Goal: Book appointment/travel/reservation

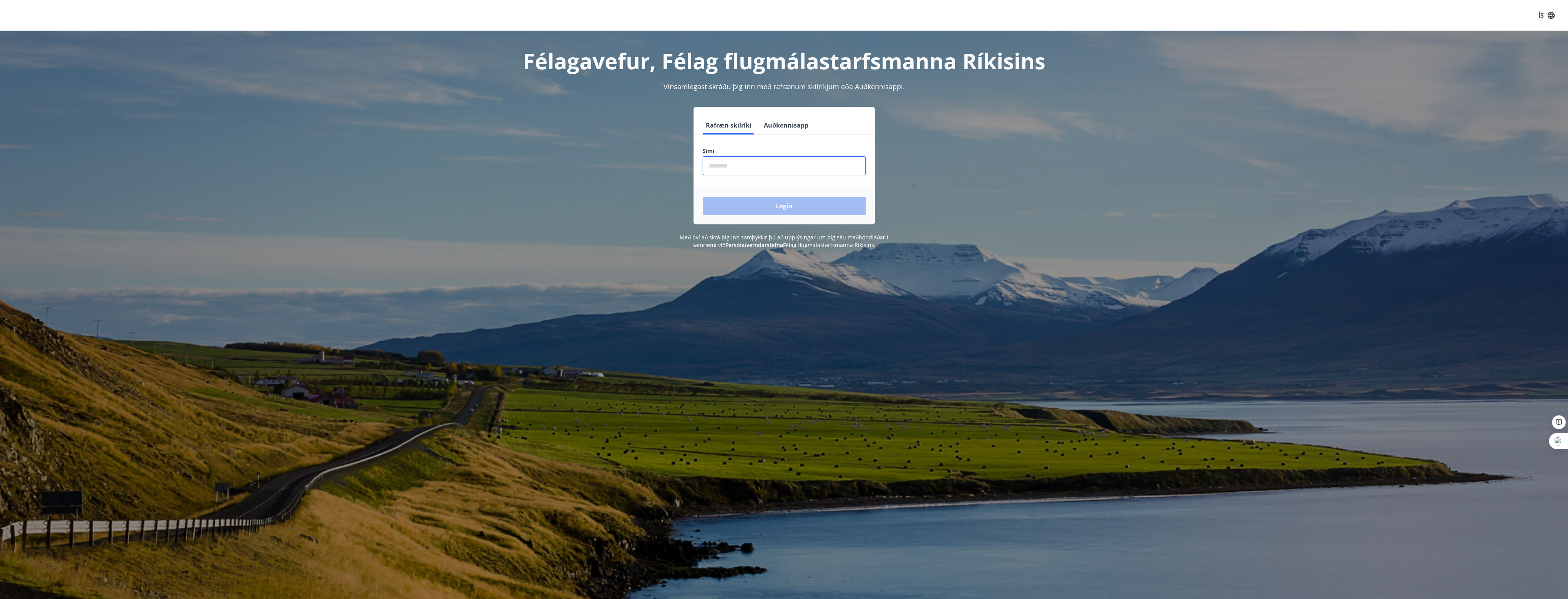
click at [712, 169] on input "phone" at bounding box center [784, 165] width 163 height 19
type input "********"
click at [782, 199] on button "Login" at bounding box center [784, 206] width 163 height 19
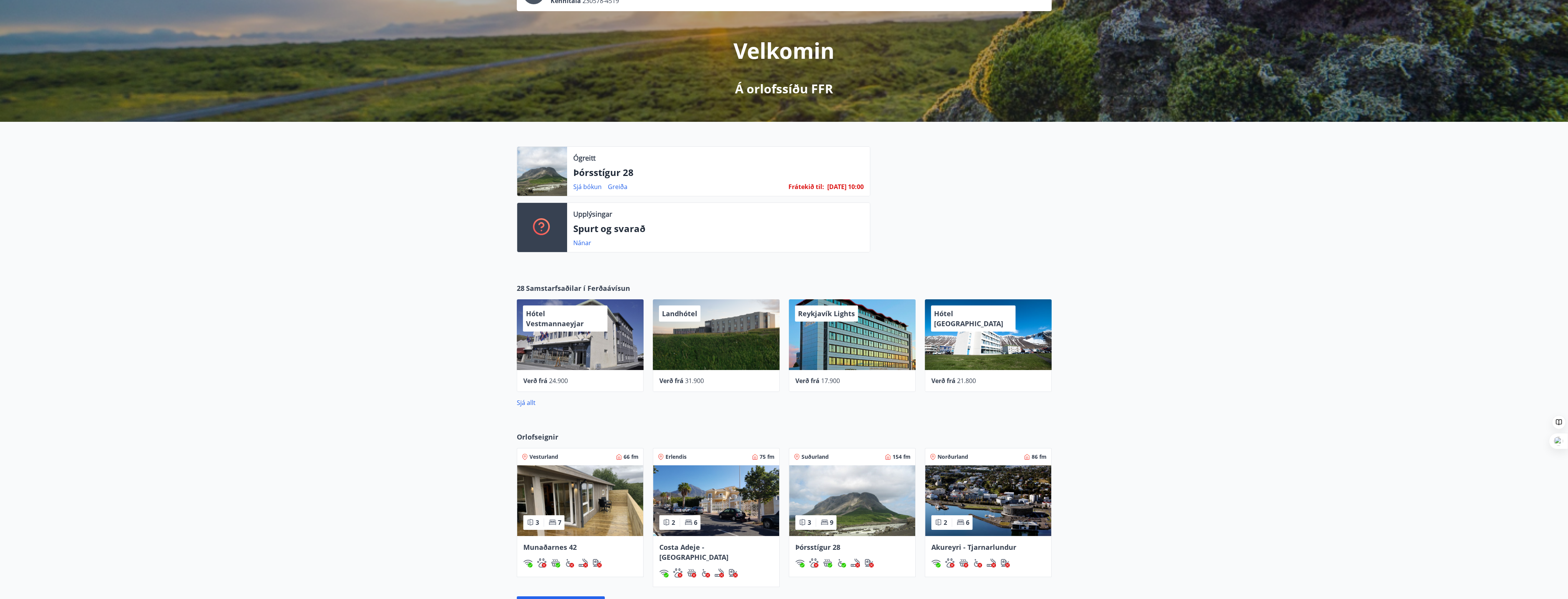
scroll to position [182, 0]
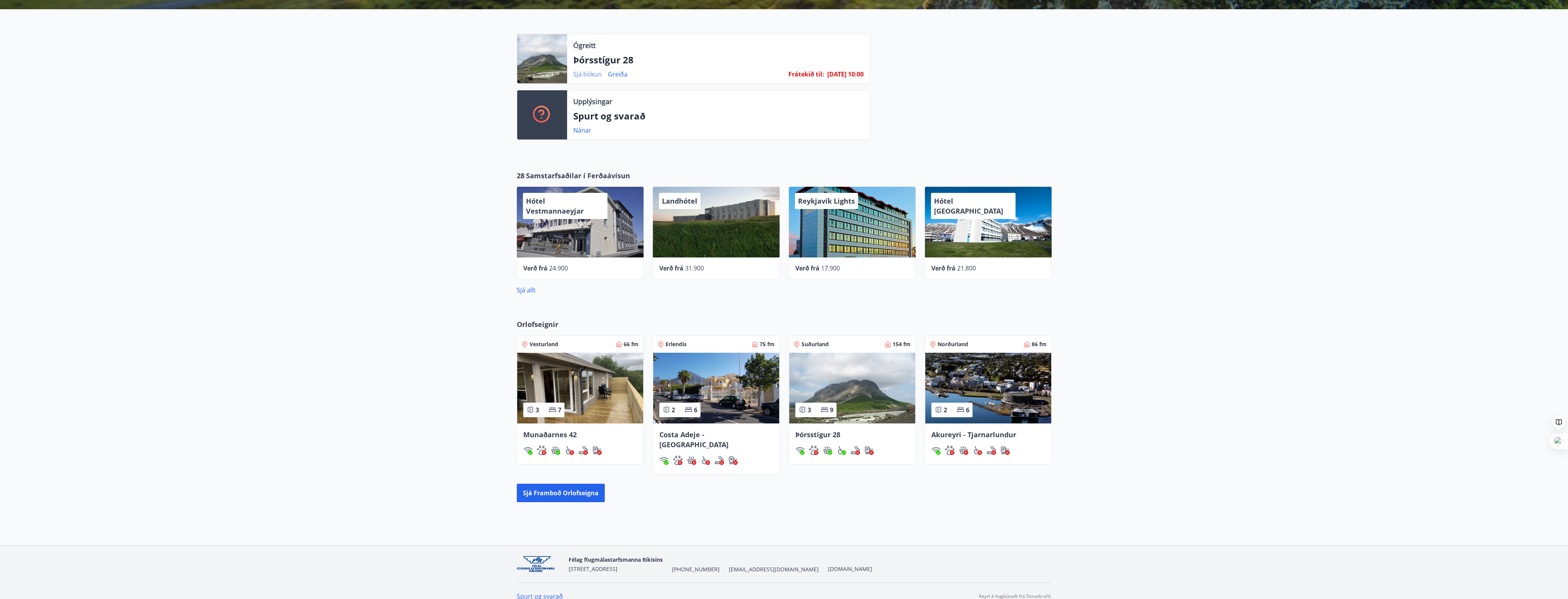
click at [591, 74] on link "Sjá bókun" at bounding box center [587, 73] width 29 height 8
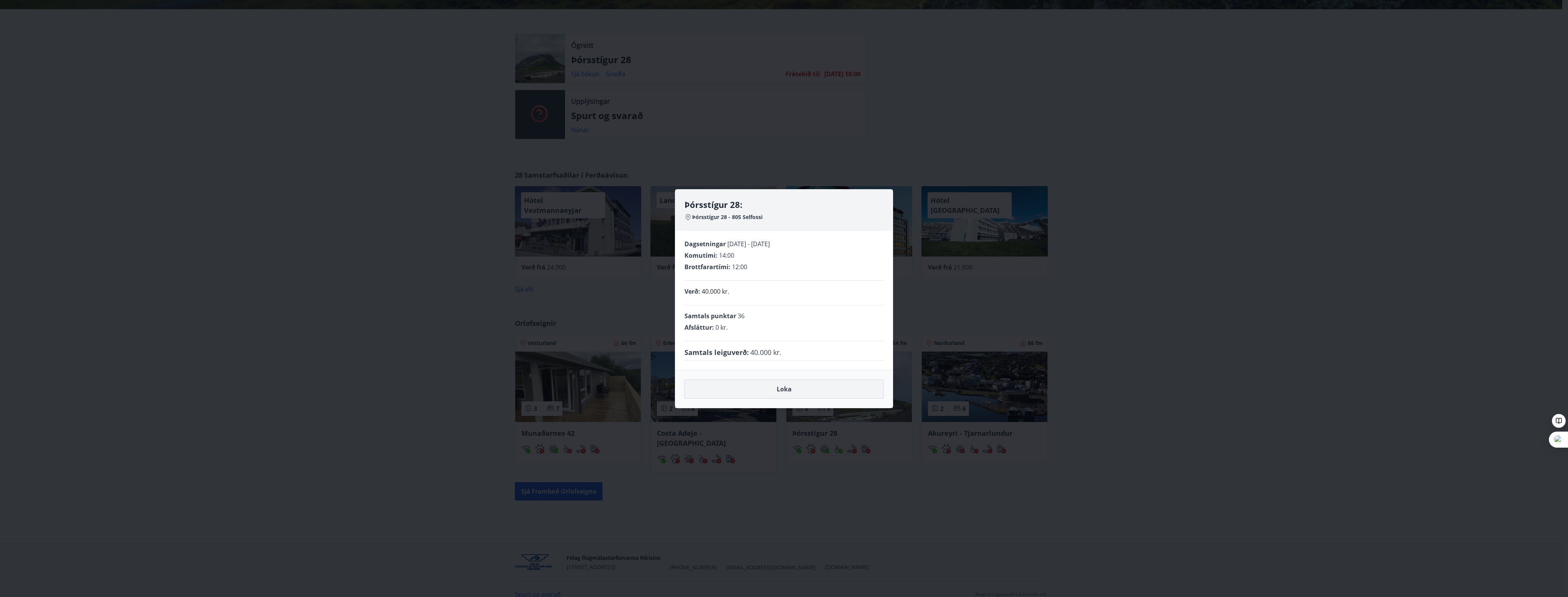
click at [803, 391] on button "Loka" at bounding box center [783, 388] width 199 height 19
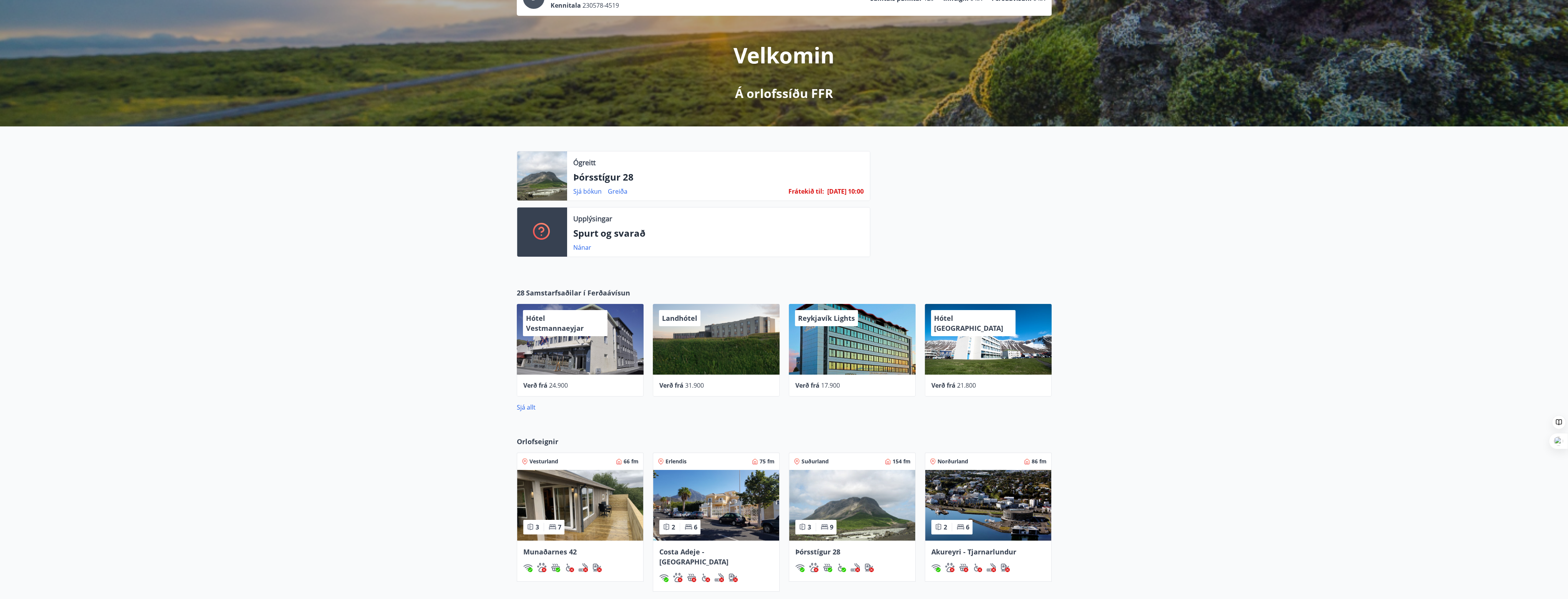
scroll to position [77, 0]
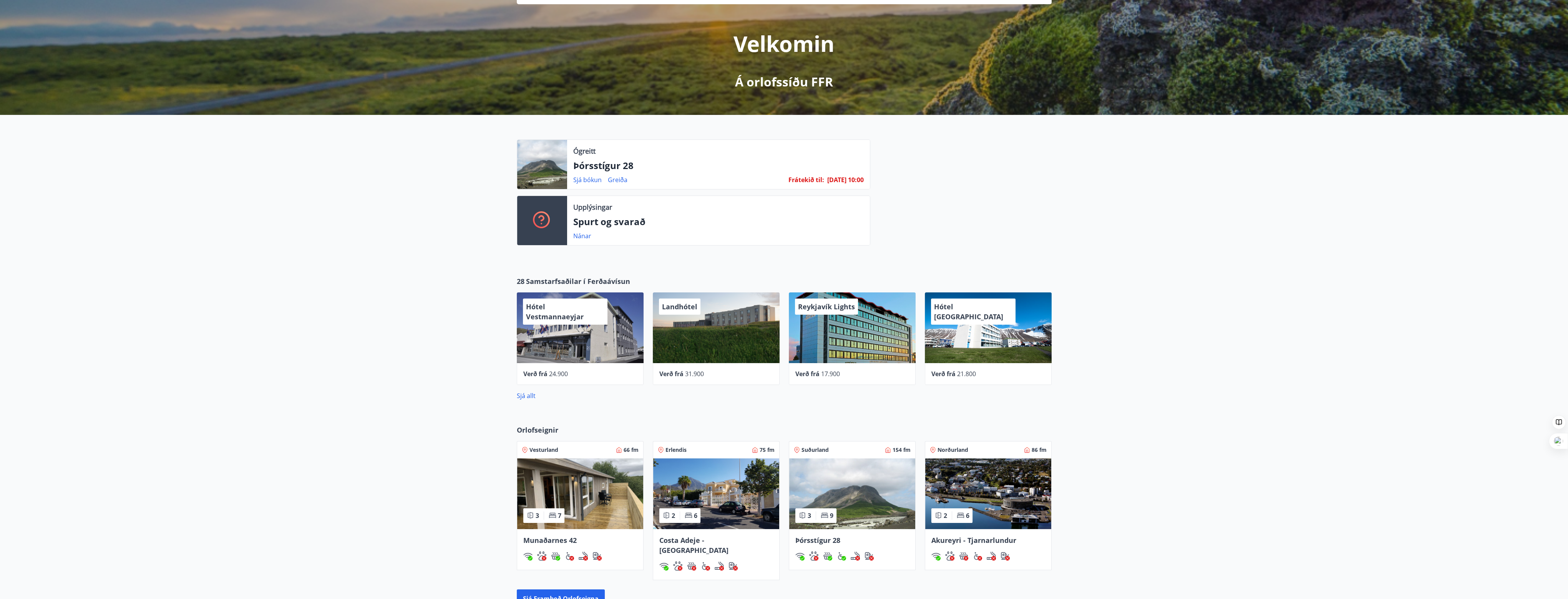
click at [981, 479] on img at bounding box center [988, 494] width 126 height 71
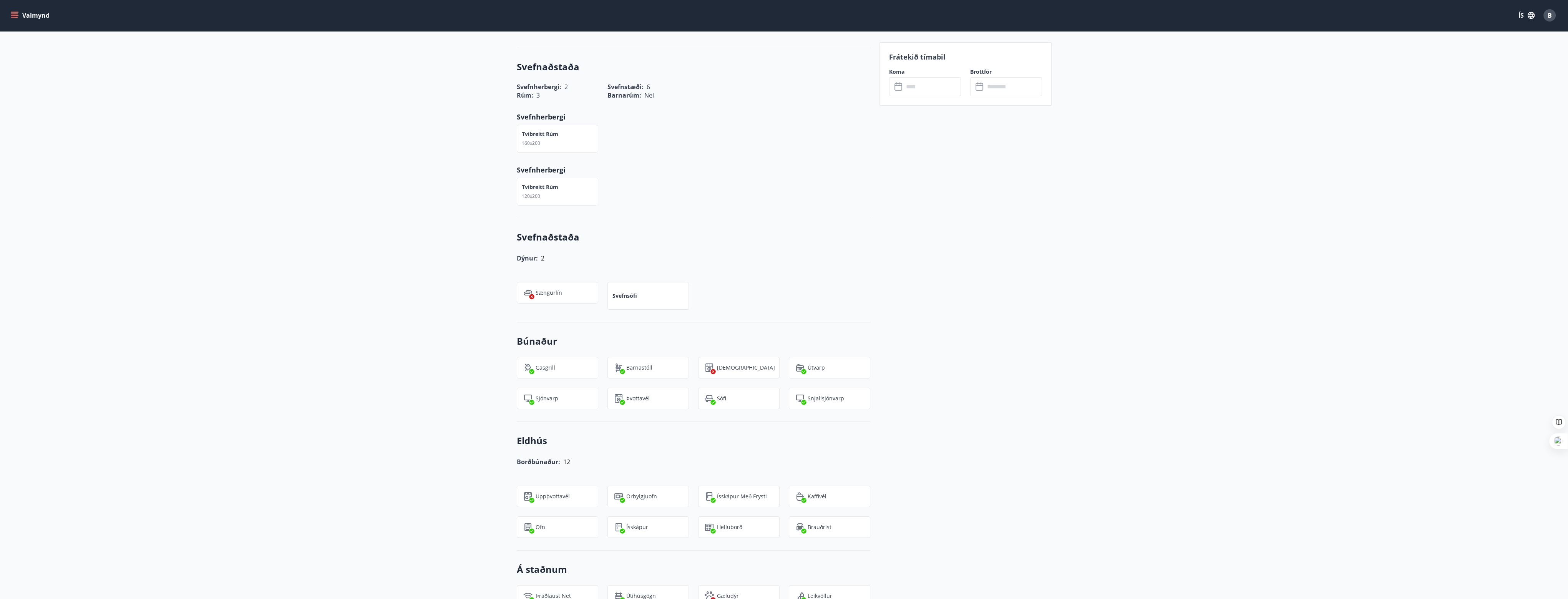
scroll to position [77, 0]
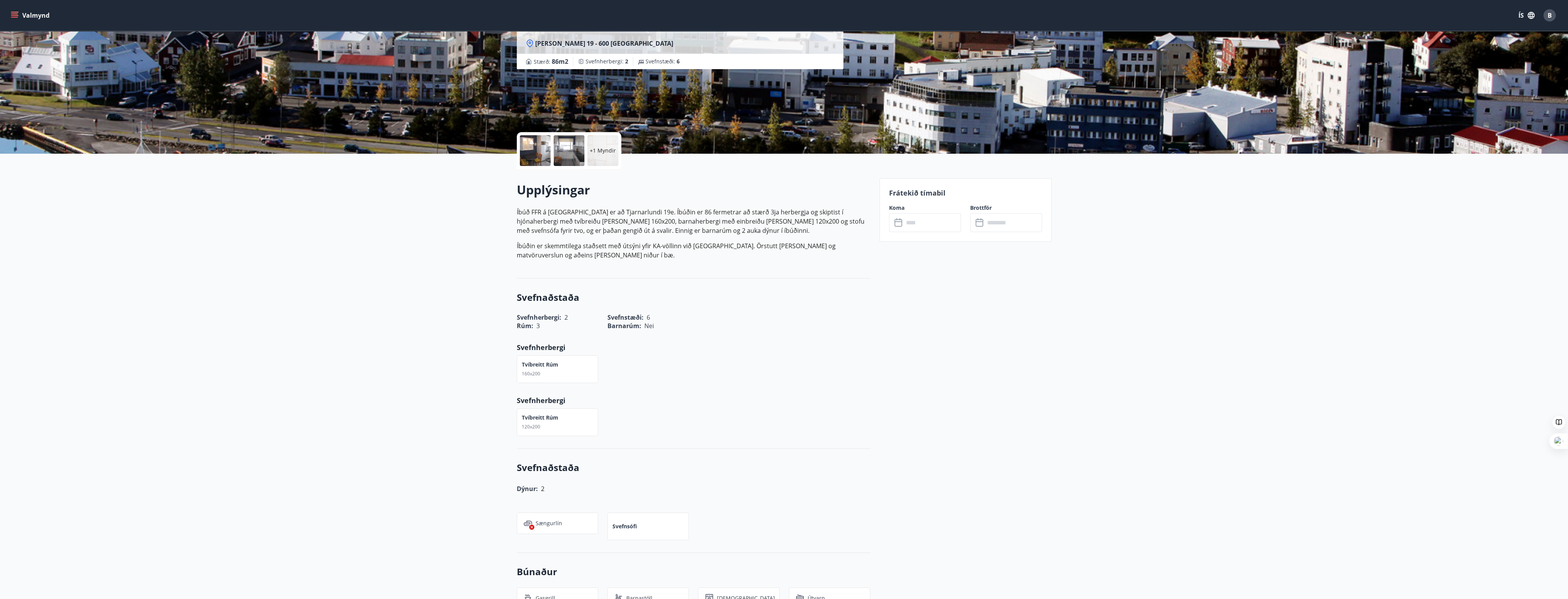
click at [902, 222] on icon at bounding box center [898, 223] width 9 height 9
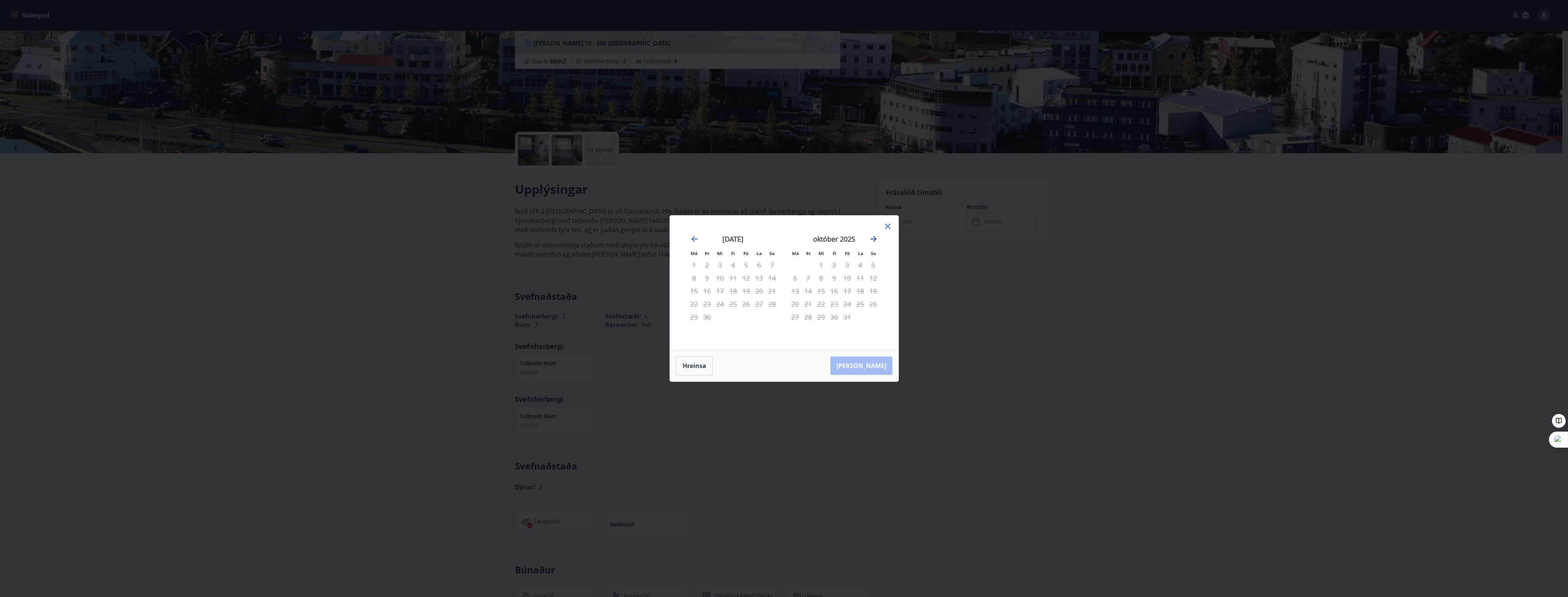
click at [876, 239] on icon "Move forward to switch to the next month." at bounding box center [873, 239] width 9 height 9
click at [882, 230] on div "janúar 2026 1 2 3 4 5 6 7 8 9 10 11 12 13 14 15 16 17 18 19 20 21 22 23 24 25 2…" at bounding box center [834, 287] width 101 height 126
click at [892, 224] on icon at bounding box center [887, 226] width 9 height 9
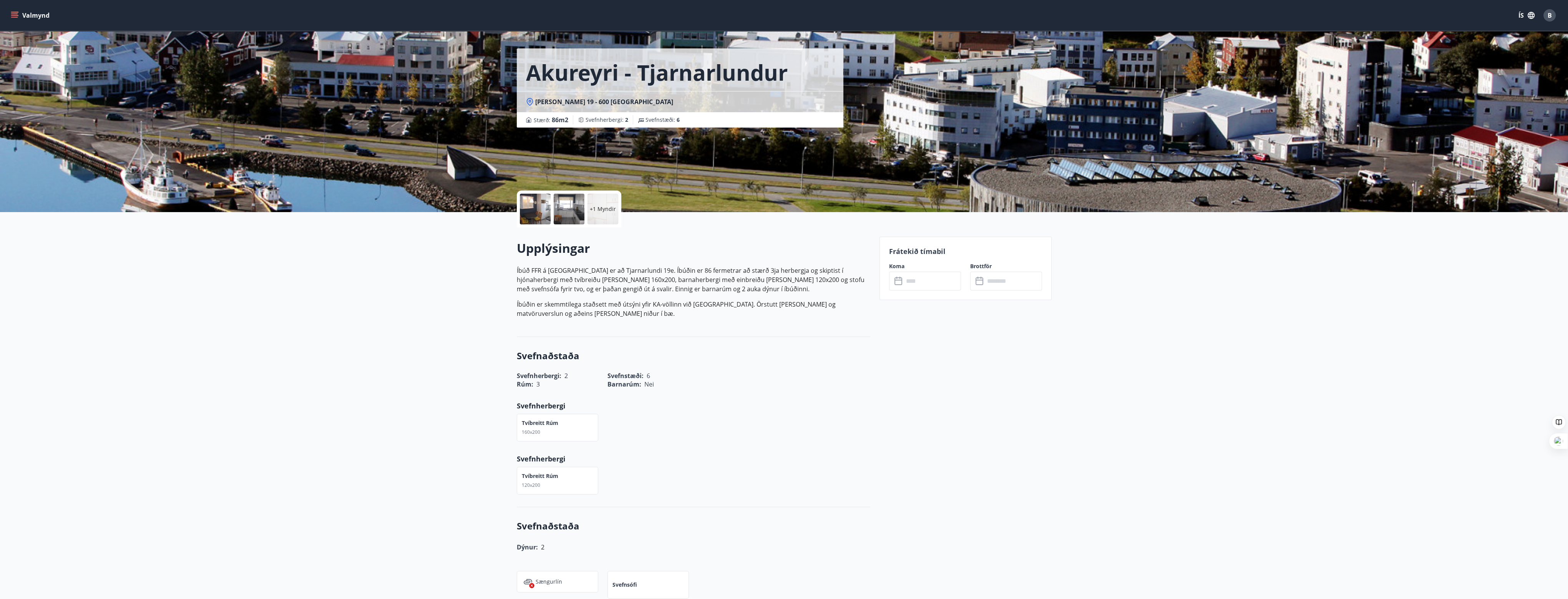
scroll to position [0, 0]
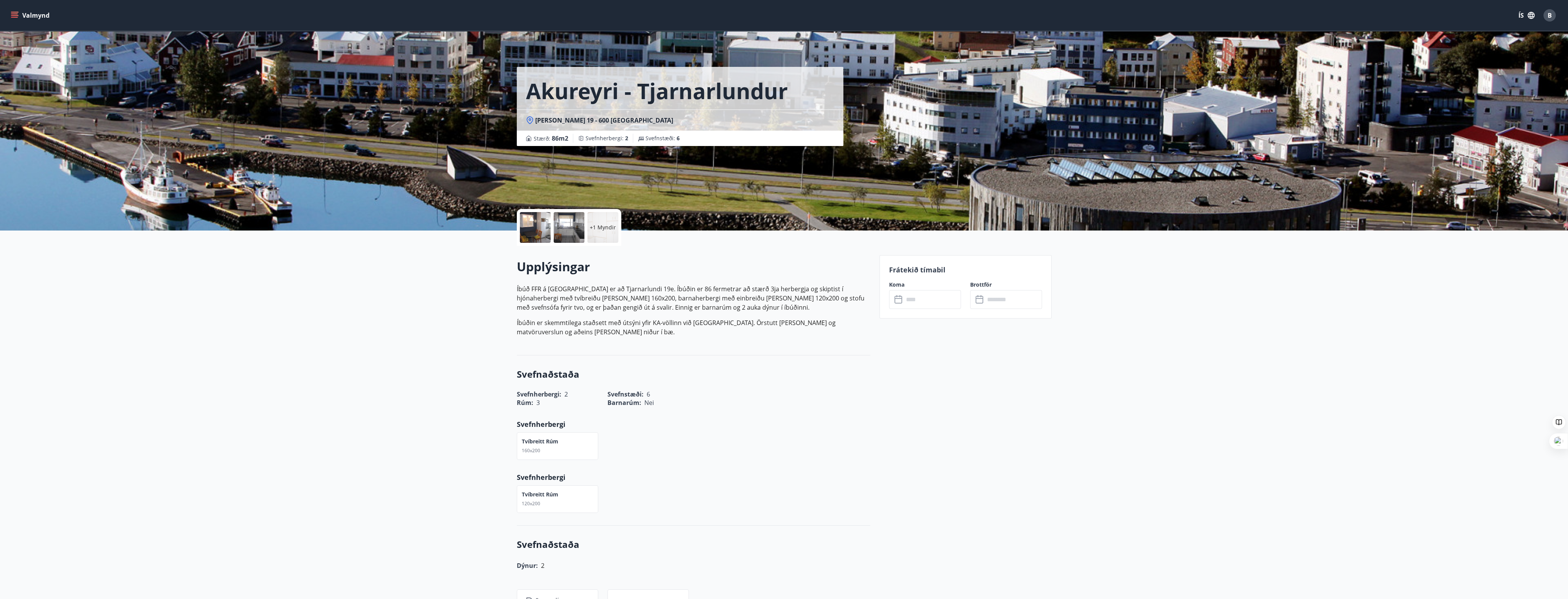
drag, startPoint x: 345, startPoint y: 426, endPoint x: 353, endPoint y: 420, distance: 10.0
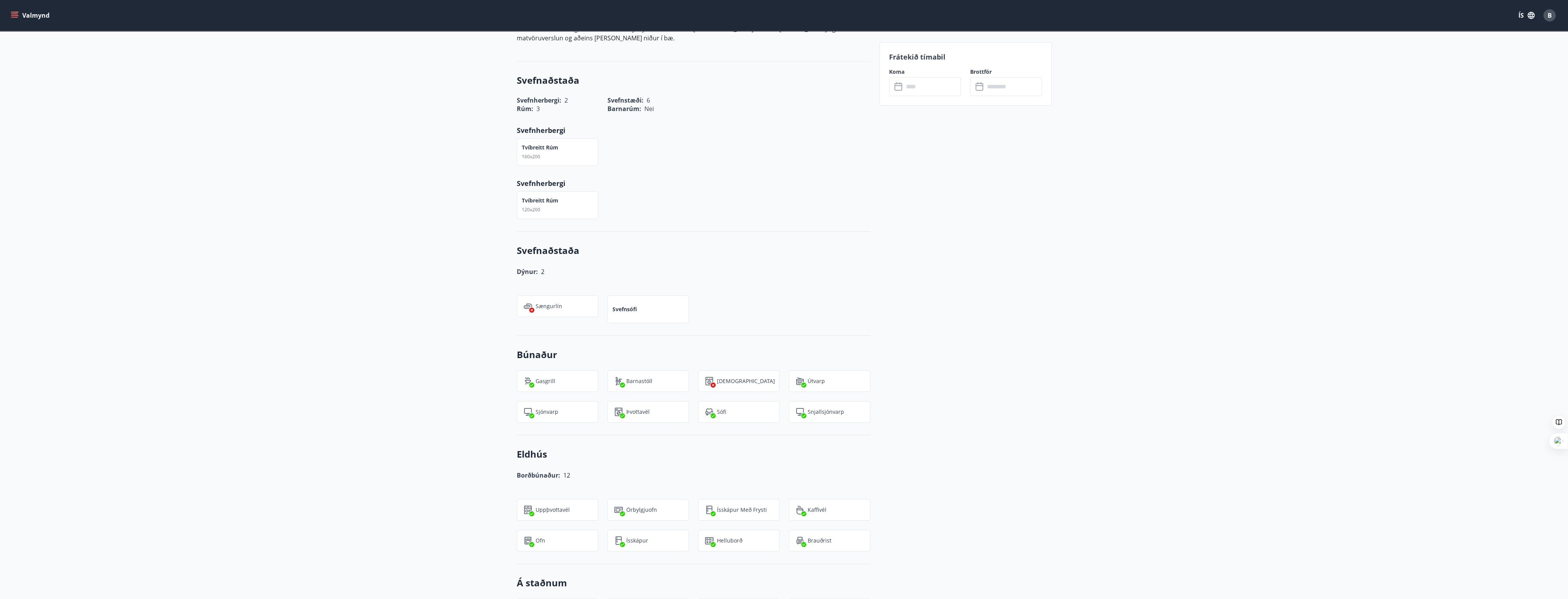
scroll to position [192, 0]
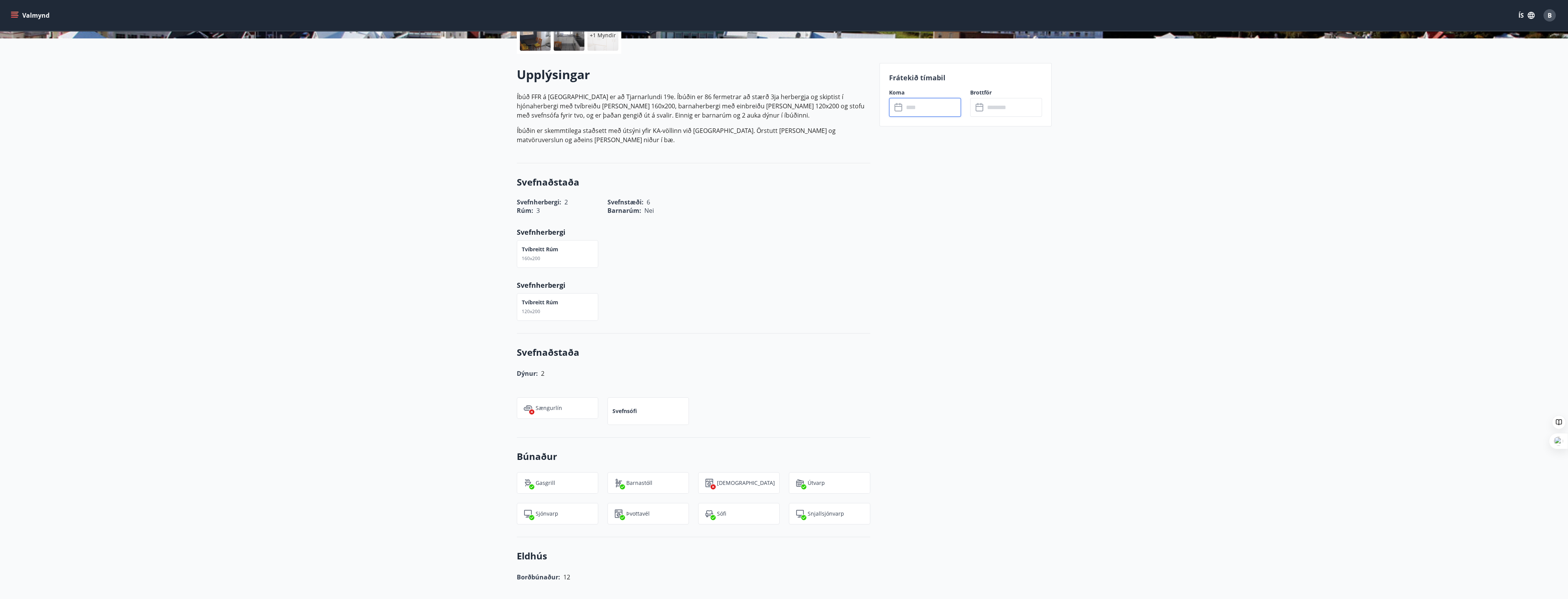
click at [910, 108] on input "text" at bounding box center [932, 107] width 57 height 19
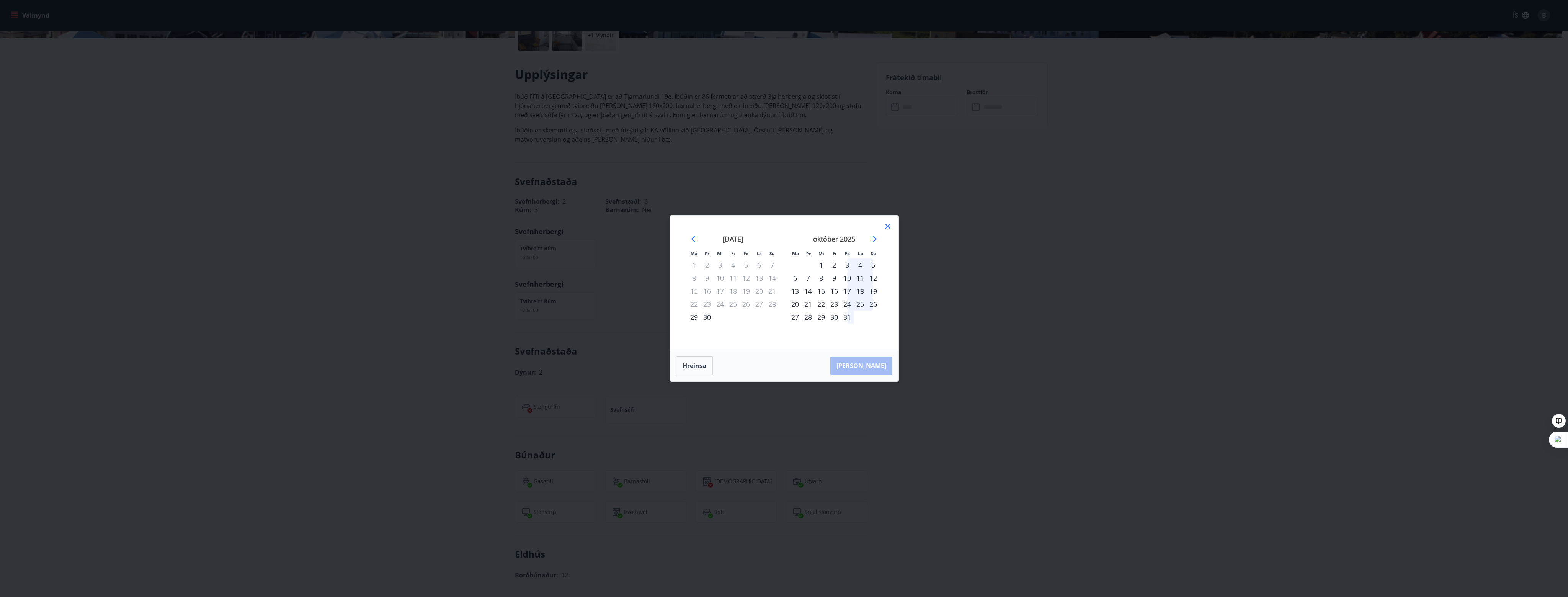
click at [837, 266] on div "2" at bounding box center [834, 265] width 13 height 13
click at [847, 265] on div "3" at bounding box center [847, 265] width 13 height 13
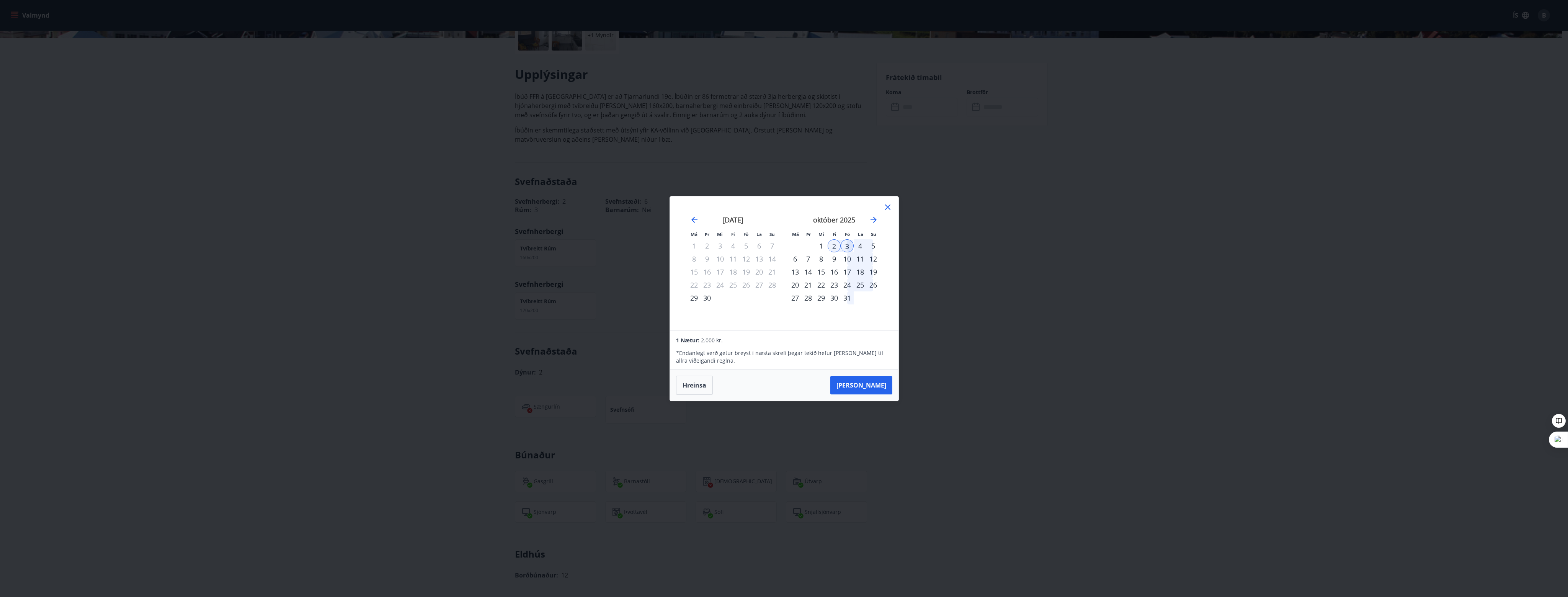
click at [846, 246] on div "3" at bounding box center [847, 246] width 13 height 13
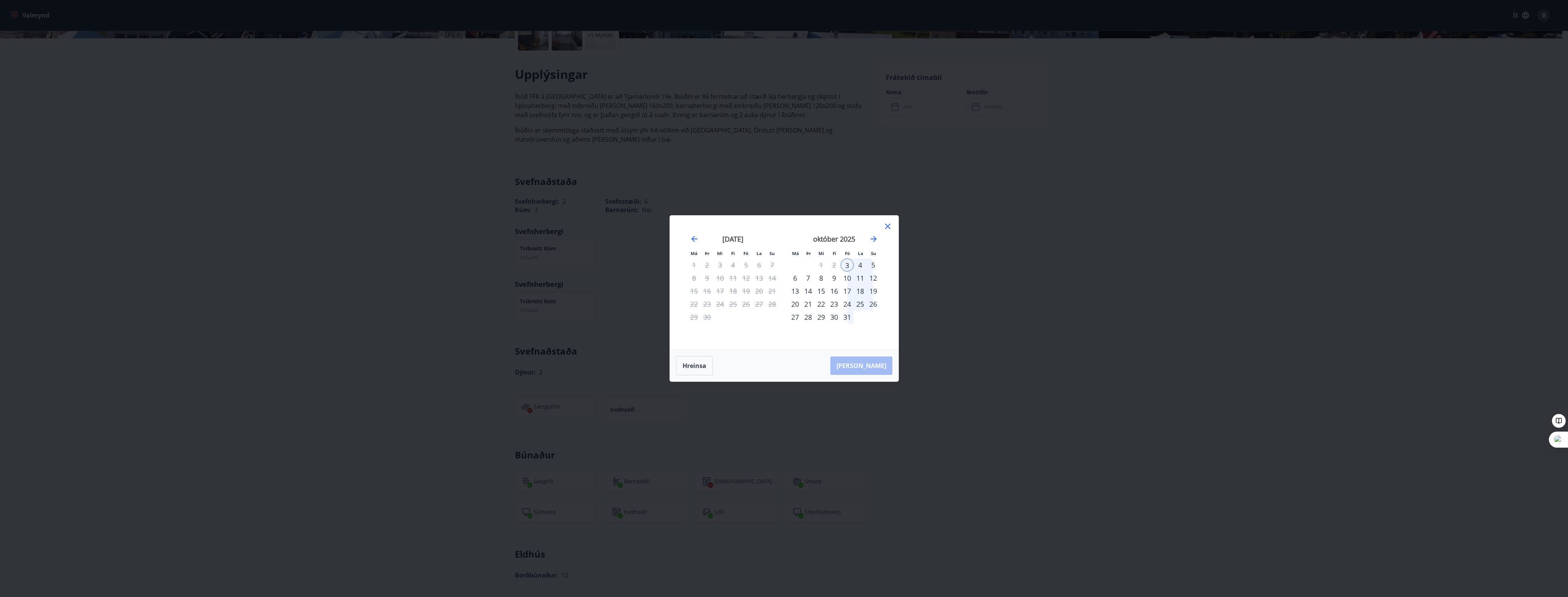
click at [838, 265] on div "2" at bounding box center [834, 265] width 13 height 13
click at [835, 266] on div "2" at bounding box center [834, 265] width 13 height 13
click at [835, 266] on div "2" at bounding box center [834, 265] width 13 height 13
click at [837, 265] on div "2" at bounding box center [834, 265] width 13 height 13
click at [715, 365] on div "Hreinsa Taka Frá" at bounding box center [784, 365] width 229 height 31
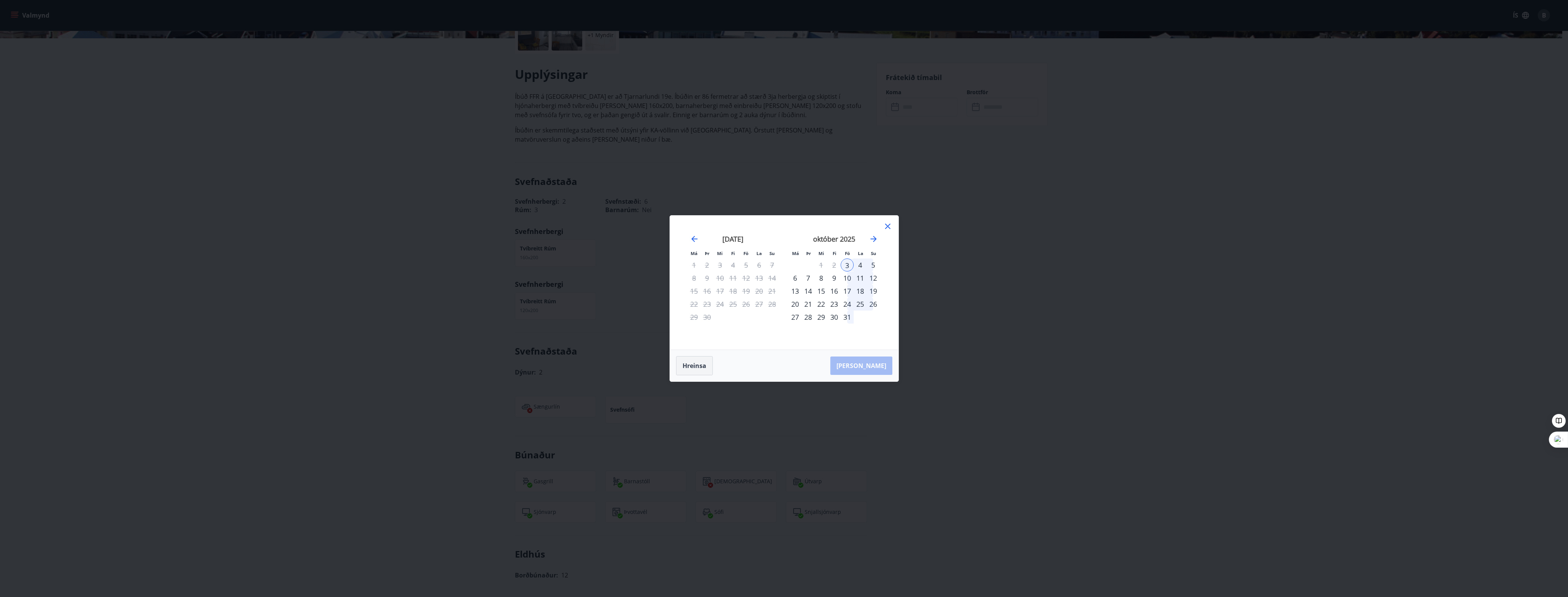
click at [706, 368] on button "Hreinsa" at bounding box center [694, 365] width 37 height 19
click at [841, 258] on div "október 2025" at bounding box center [834, 241] width 91 height 34
click at [835, 265] on div "2" at bounding box center [834, 265] width 13 height 13
click at [845, 266] on div "3" at bounding box center [847, 265] width 13 height 13
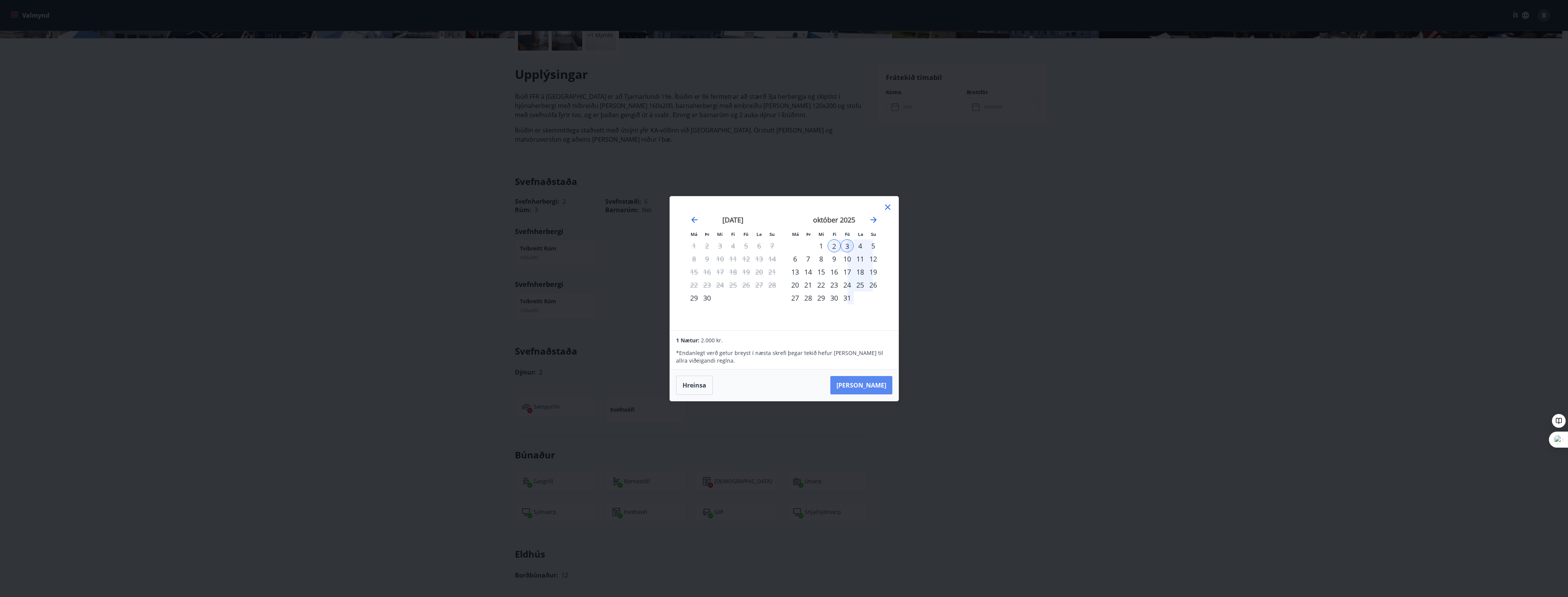
click at [866, 387] on button "Taka Frá" at bounding box center [862, 385] width 62 height 19
click at [1551, 47] on icon "Close" at bounding box center [1552, 45] width 9 height 9
click at [833, 244] on div "2" at bounding box center [834, 246] width 13 height 13
click at [846, 248] on div "3" at bounding box center [847, 246] width 13 height 13
click at [706, 388] on button "Hreinsa" at bounding box center [694, 385] width 37 height 19
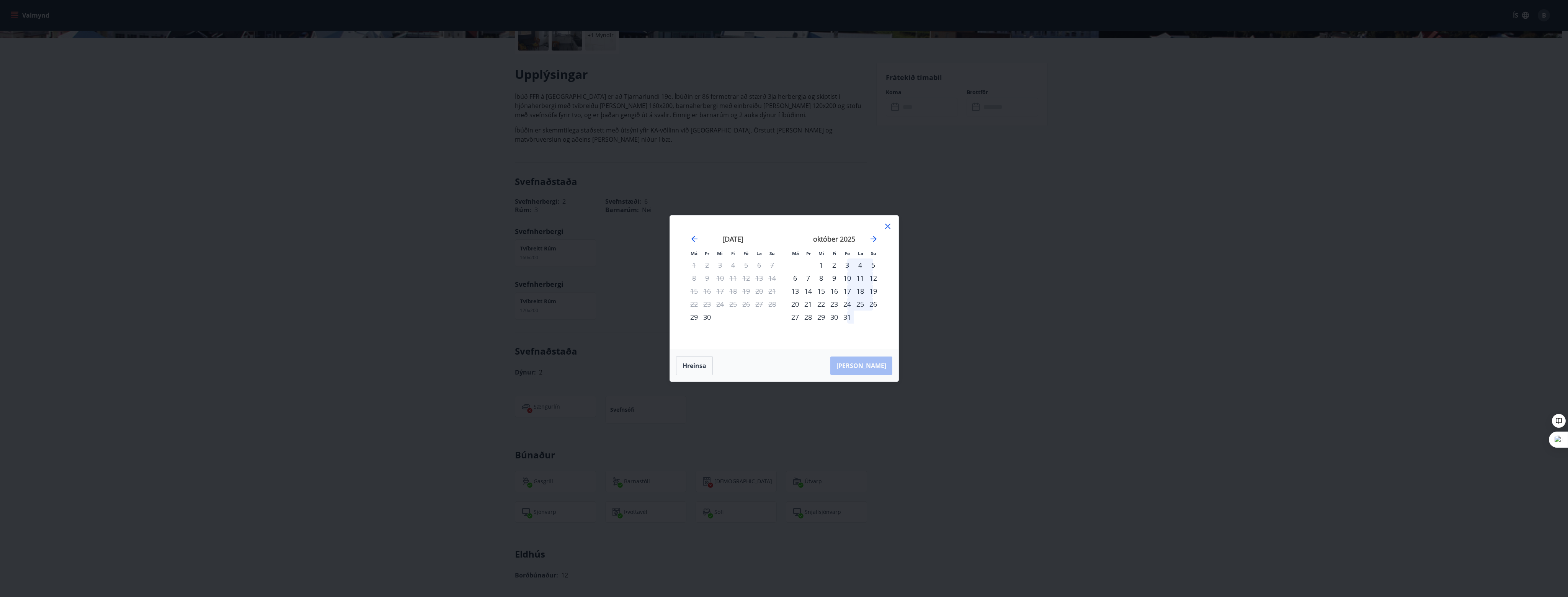
click at [830, 266] on div "2" at bounding box center [834, 265] width 13 height 13
click at [845, 265] on div "3" at bounding box center [847, 265] width 13 height 13
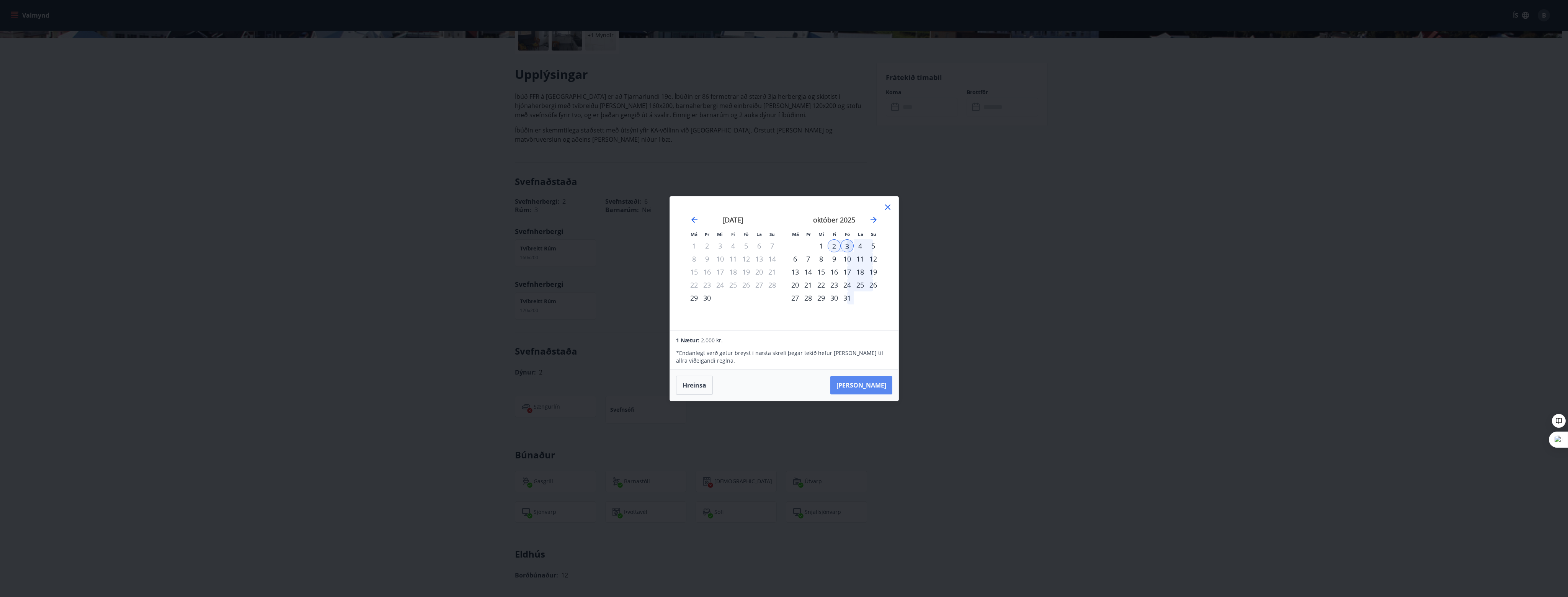
click at [863, 382] on button "Taka Frá" at bounding box center [862, 385] width 62 height 19
click at [1454, 45] on icon at bounding box center [1455, 45] width 9 height 9
click at [1551, 44] on icon "Close" at bounding box center [1552, 45] width 9 height 9
click at [887, 206] on icon at bounding box center [887, 207] width 9 height 9
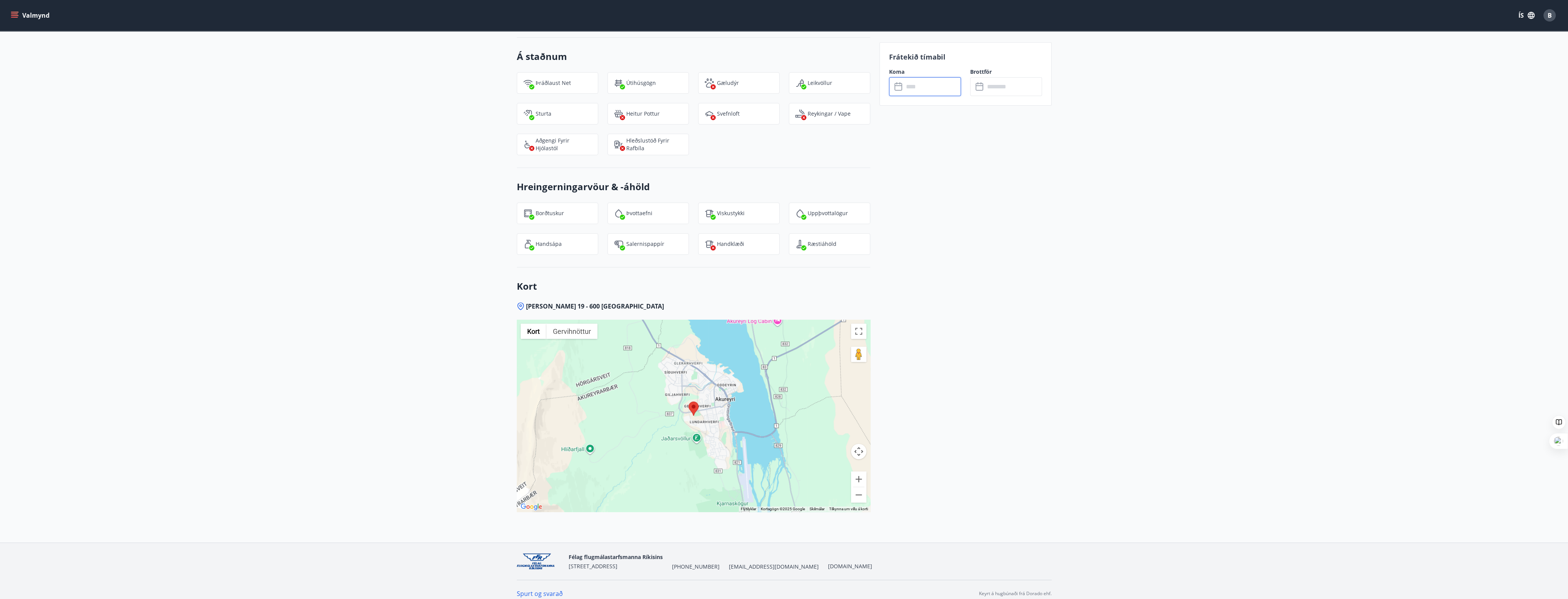
scroll to position [828, 0]
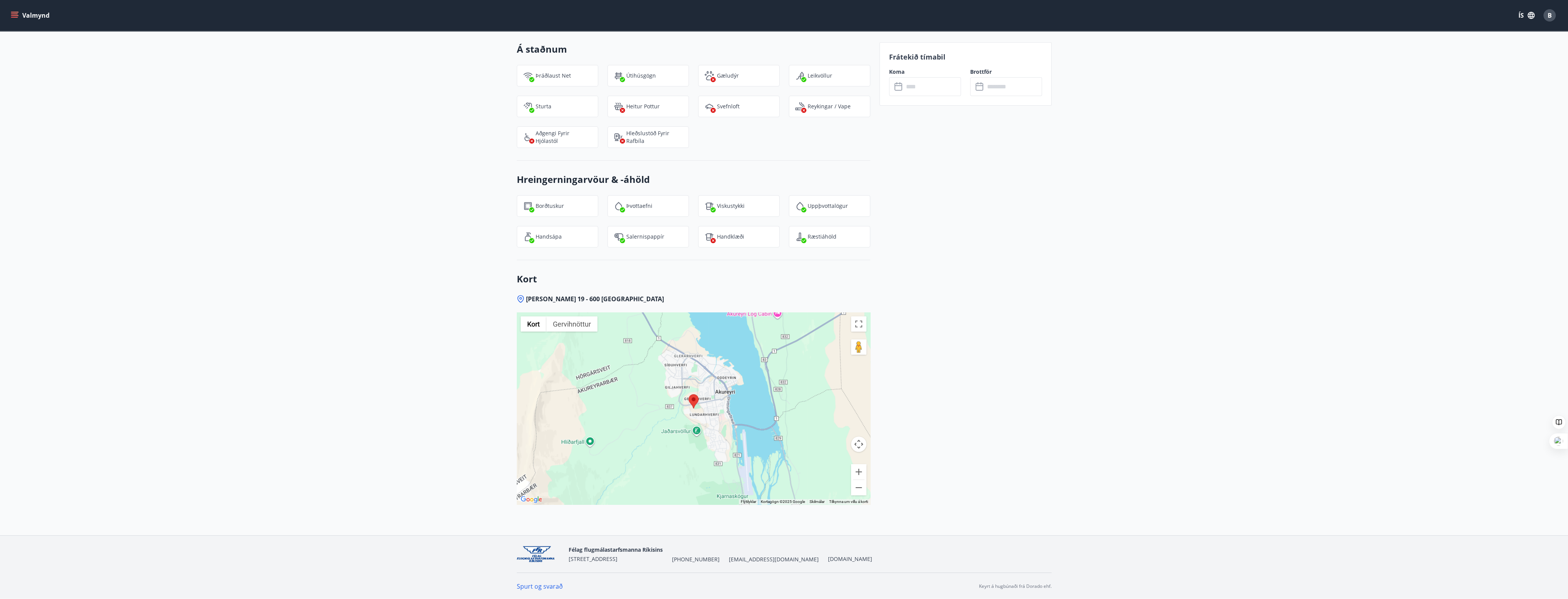
click at [694, 559] on span "[PHONE_NUMBER]" at bounding box center [695, 559] width 47 height 8
click at [599, 557] on span "[STREET_ADDRESS]" at bounding box center [593, 559] width 49 height 7
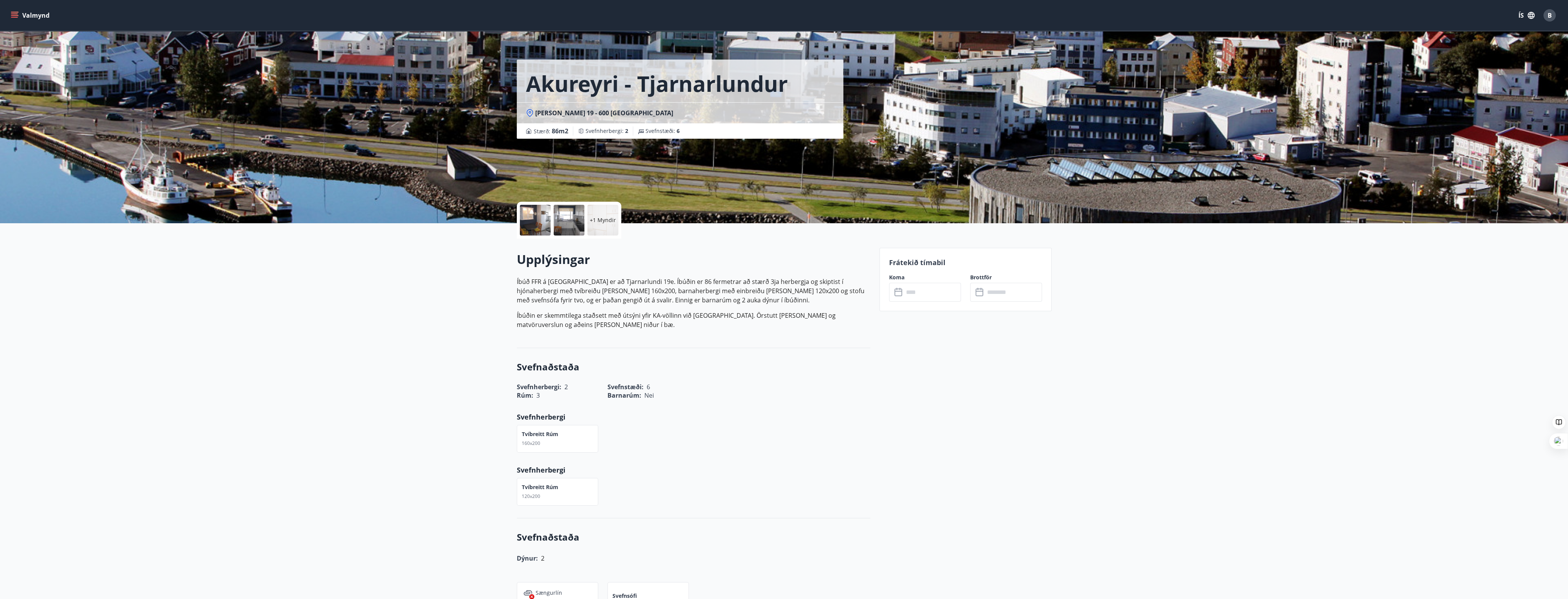
scroll to position [0, 0]
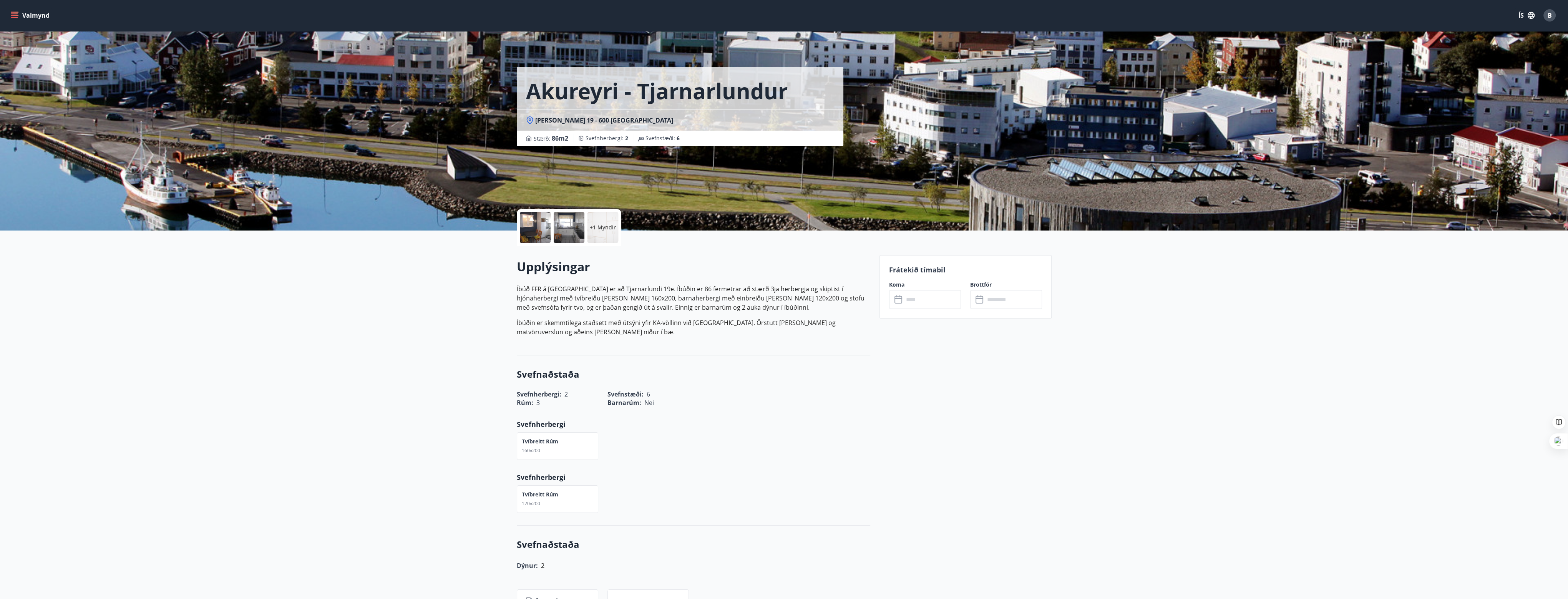
click at [898, 301] on icon at bounding box center [898, 300] width 9 height 9
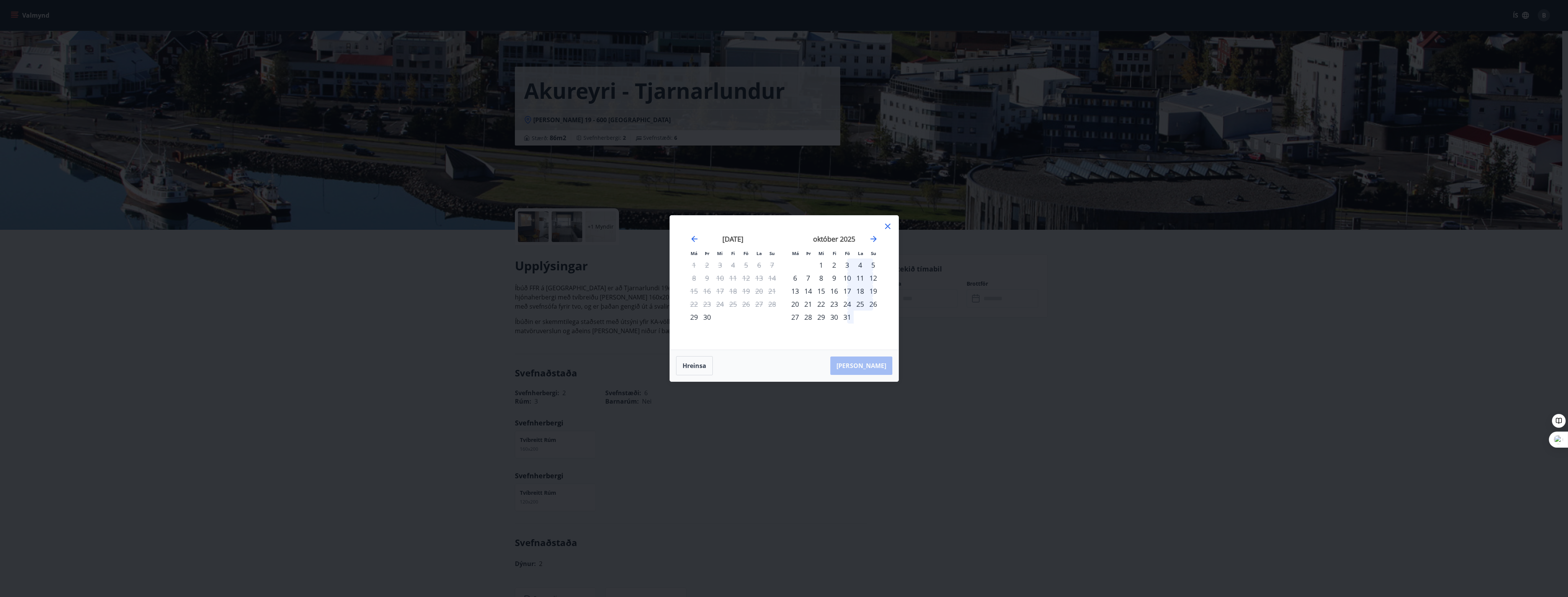
click at [886, 225] on icon at bounding box center [887, 226] width 9 height 9
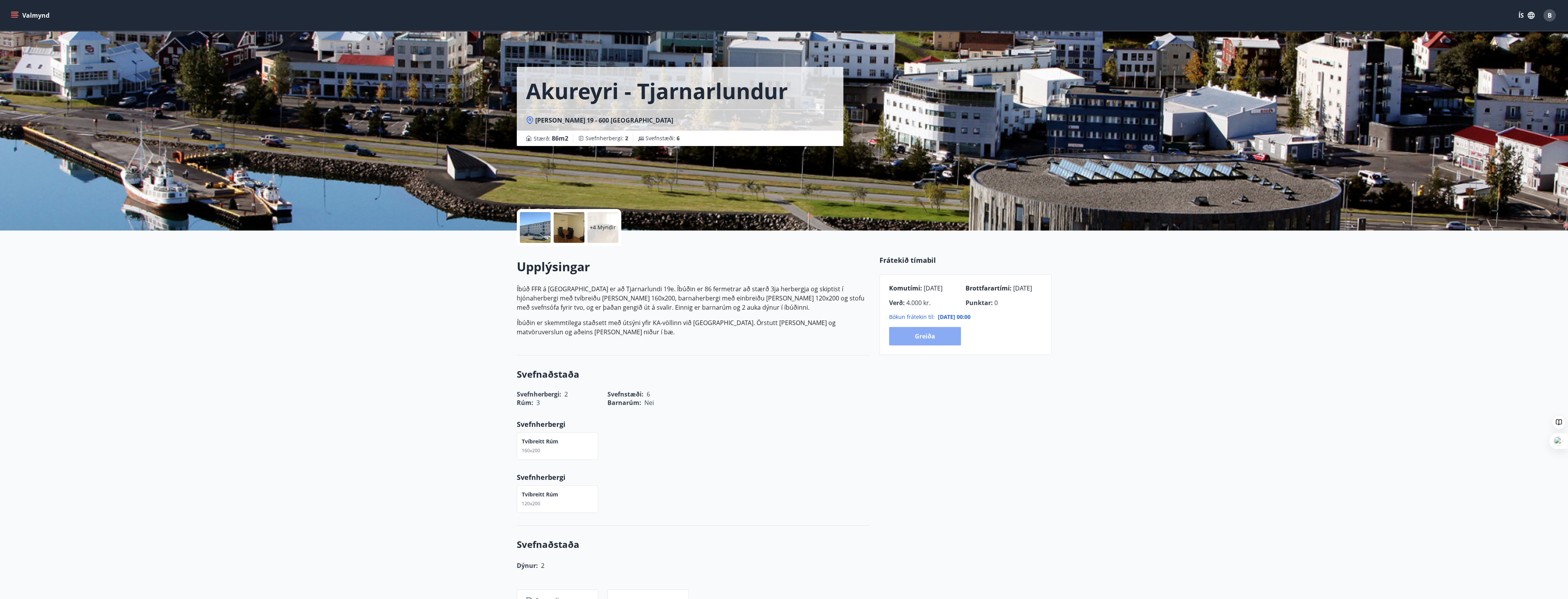
click at [931, 335] on button "Greiða" at bounding box center [924, 336] width 72 height 19
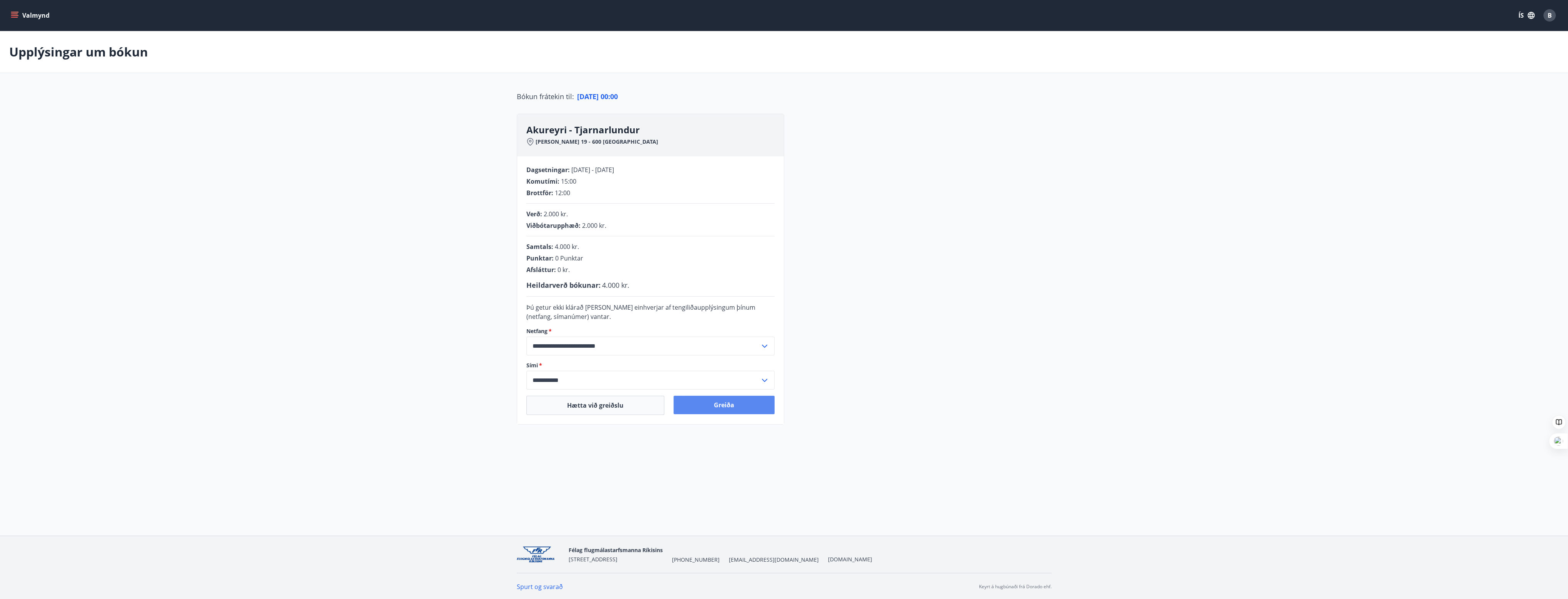
click at [708, 407] on button "Greiða" at bounding box center [723, 405] width 101 height 19
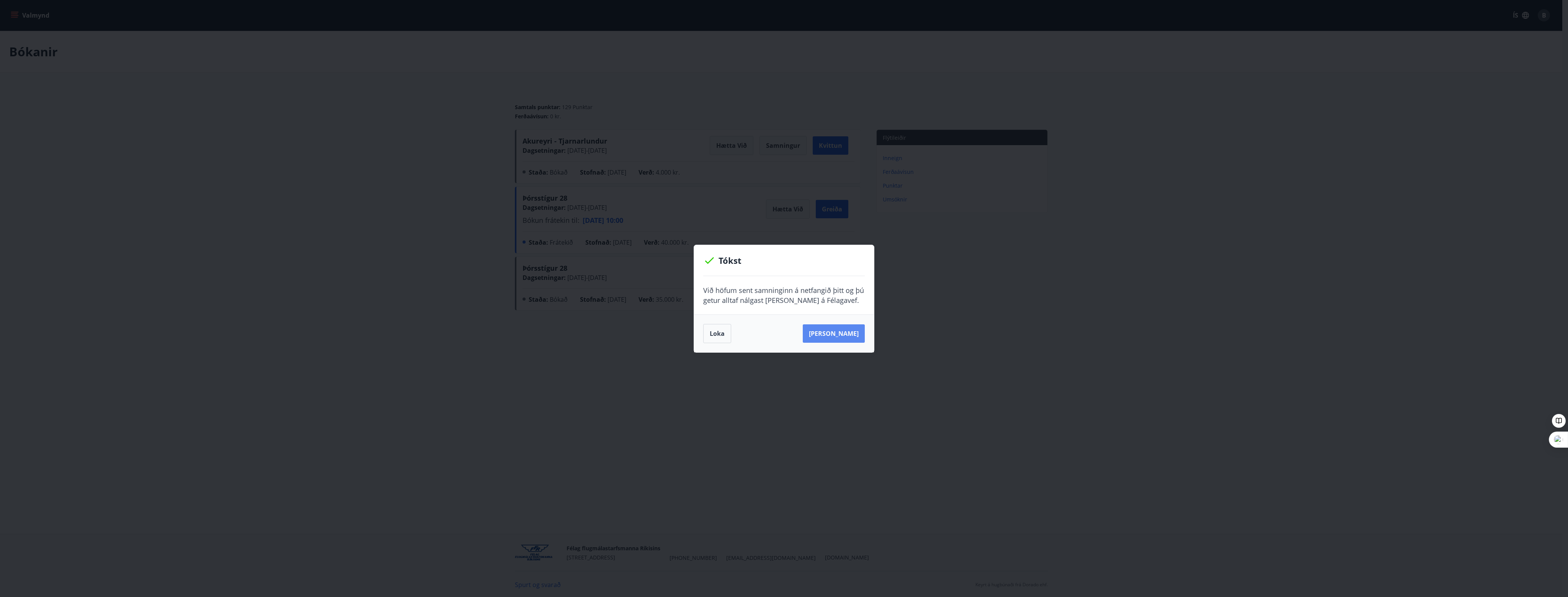
click at [831, 328] on button "[PERSON_NAME]" at bounding box center [834, 333] width 62 height 19
click at [710, 328] on button "Loka" at bounding box center [716, 333] width 28 height 19
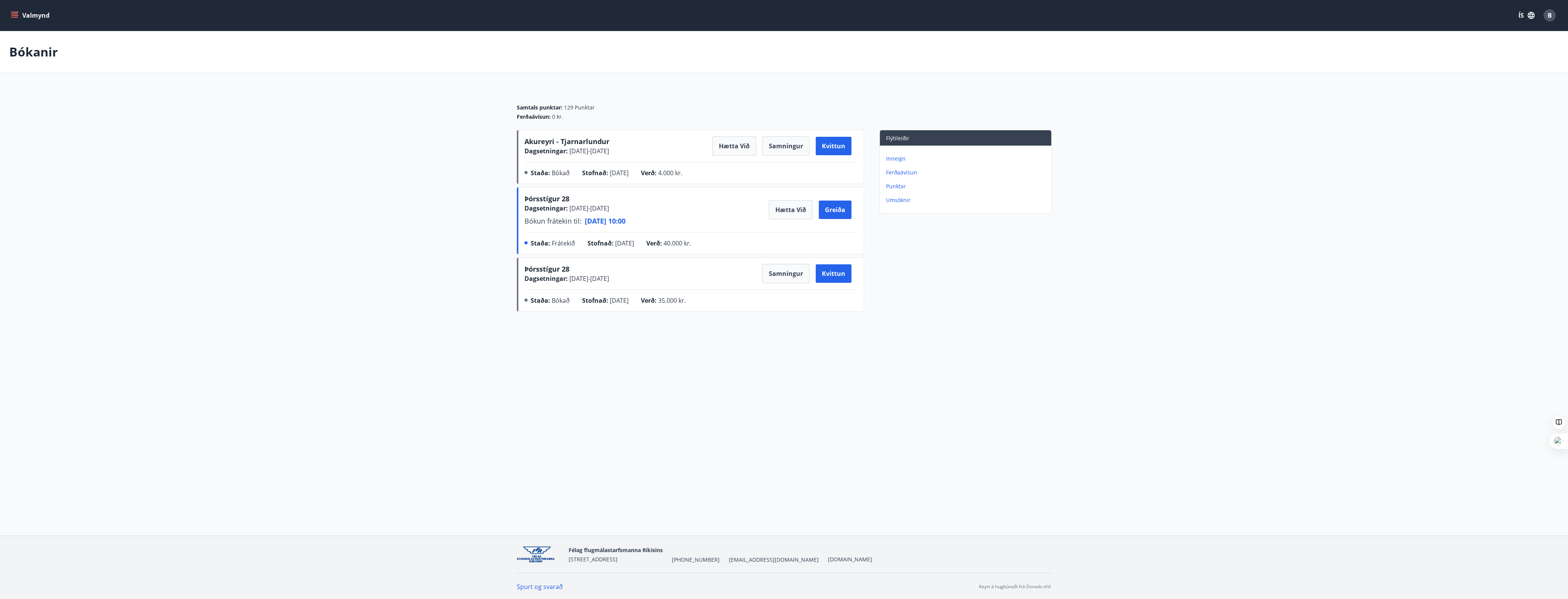
click at [436, 148] on main "Bókanir Samtals punktar : 129 Punktar Ferðaávísun : 0 kr. [GEOGRAPHIC_DATA] - T…" at bounding box center [784, 173] width 1568 height 283
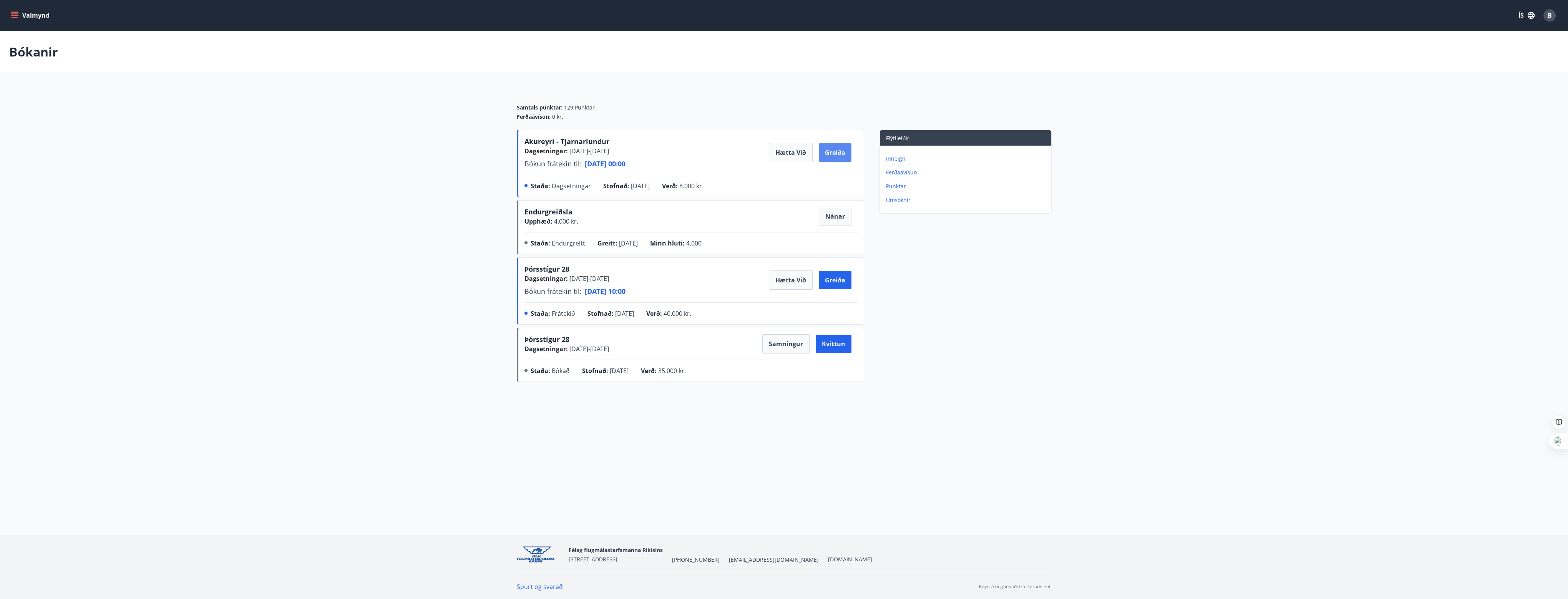
click at [828, 152] on button "Greiða" at bounding box center [835, 152] width 33 height 19
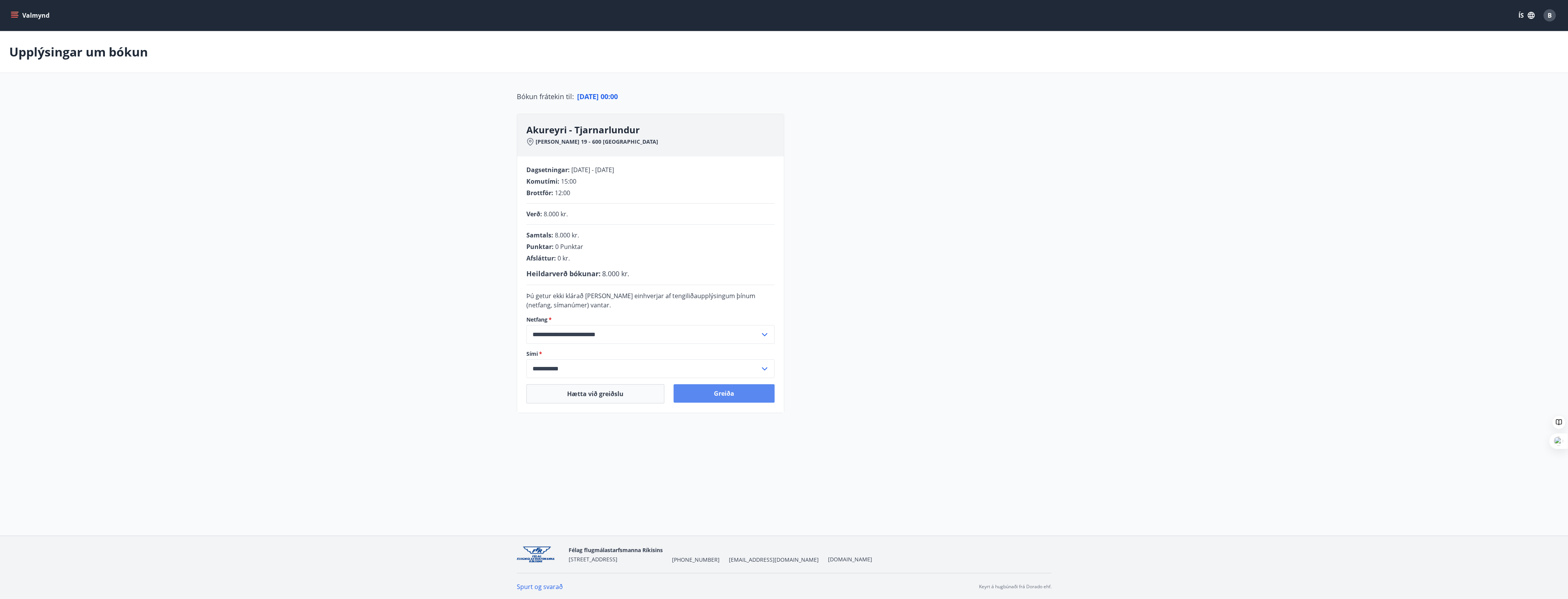
click at [704, 396] on button "Greiða" at bounding box center [723, 393] width 101 height 19
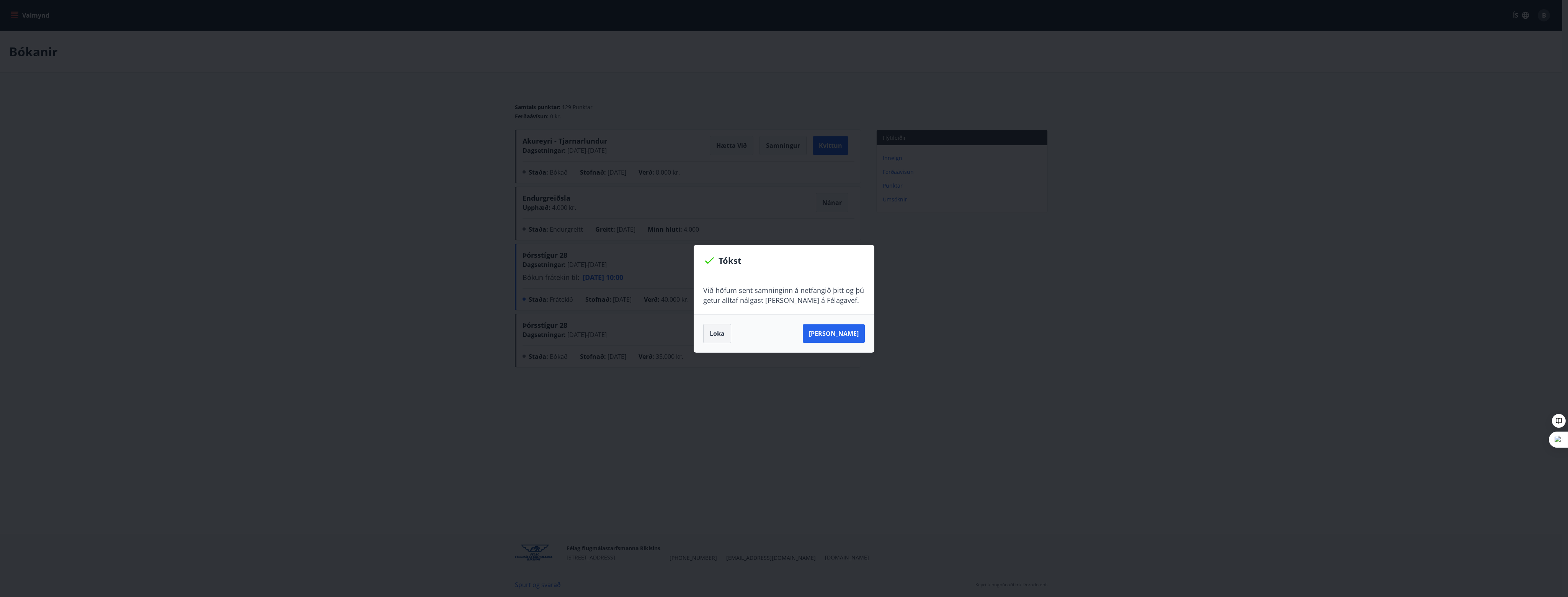
click at [715, 336] on button "Loka" at bounding box center [716, 333] width 28 height 19
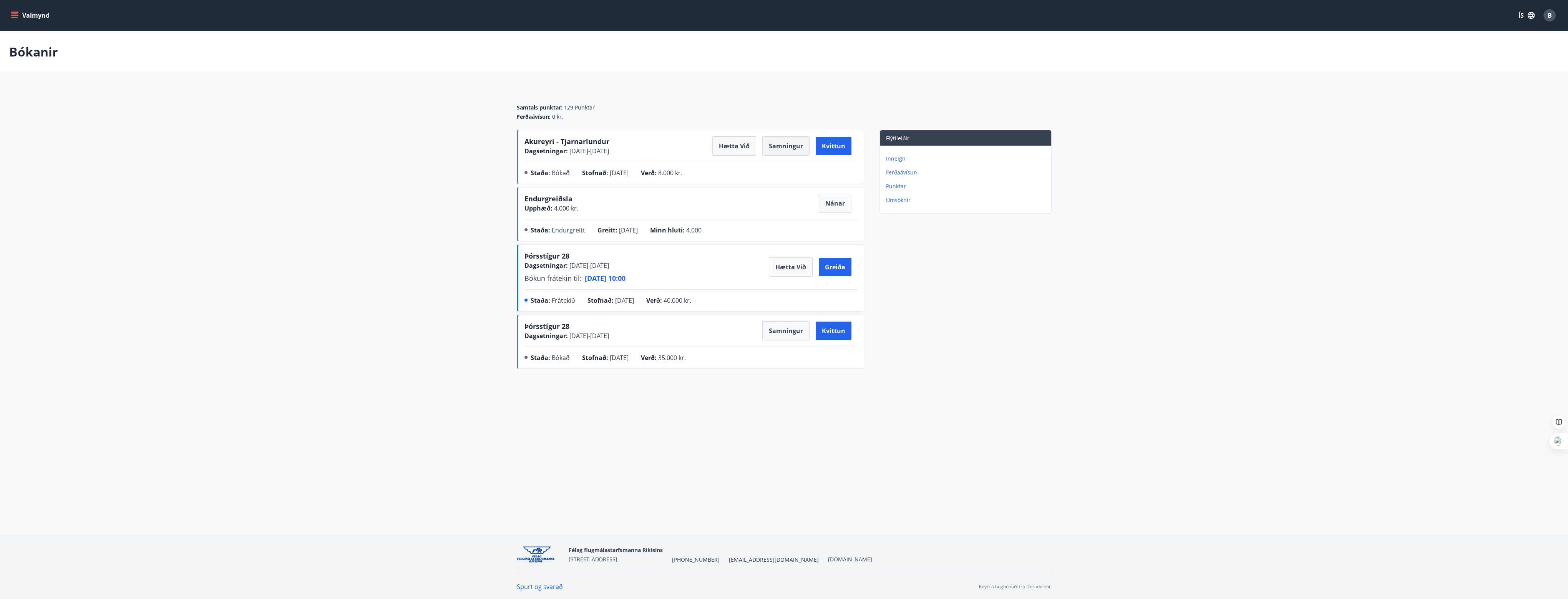
click at [786, 148] on button "Samningur" at bounding box center [785, 146] width 47 height 19
click at [282, 204] on main "Bókanir Samtals punktar : 129 Punktar Ferðaávísun : 0 kr. Akureyri - Tjarnarlun…" at bounding box center [784, 201] width 1568 height 341
click at [906, 158] on p "Inneign" at bounding box center [966, 158] width 162 height 8
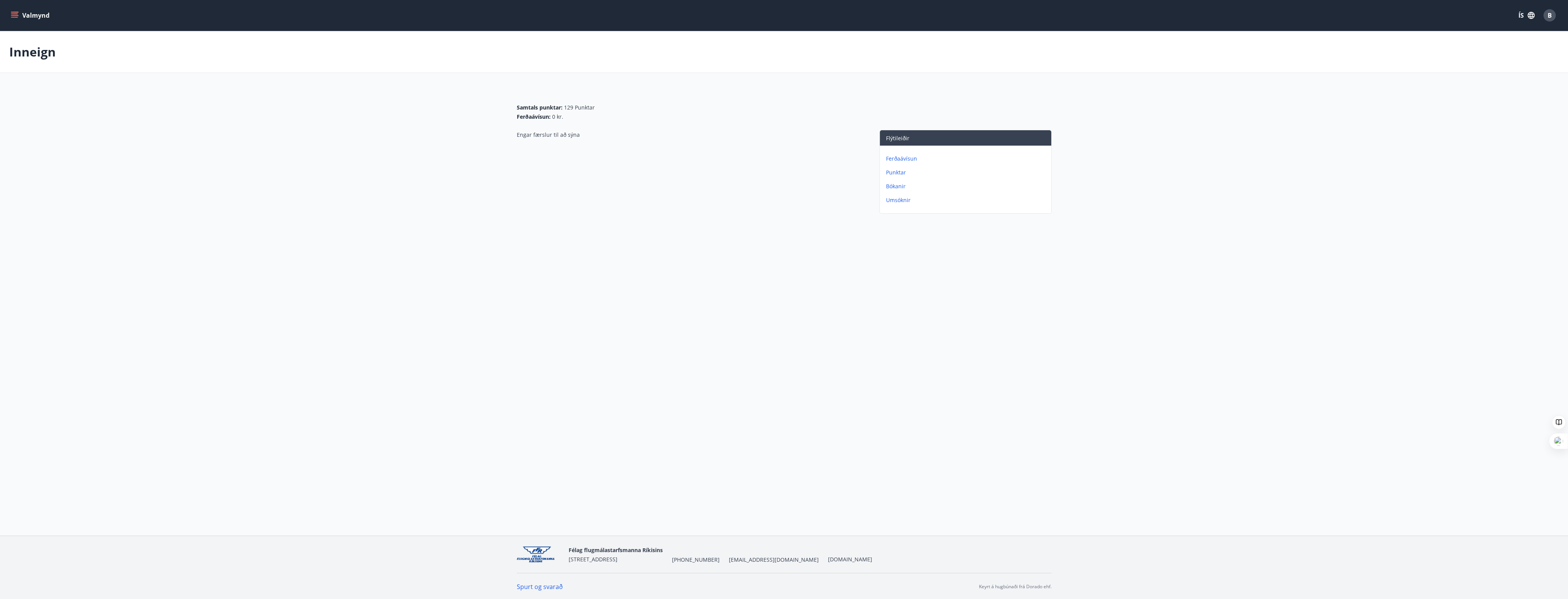
click at [906, 172] on p "Punktar" at bounding box center [966, 173] width 162 height 8
click at [903, 184] on p "Bókanir" at bounding box center [966, 186] width 162 height 8
